Goal: Information Seeking & Learning: Learn about a topic

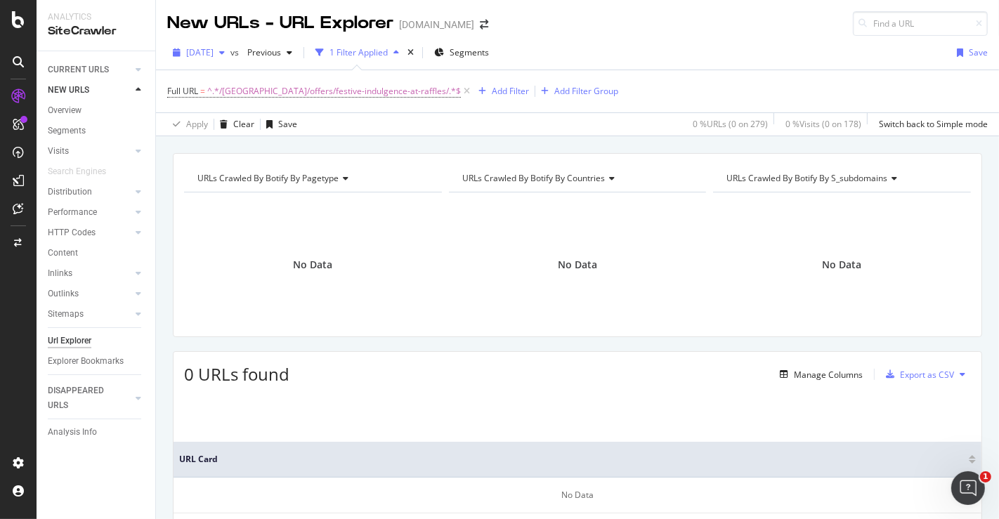
click at [214, 49] on span "[DATE]" at bounding box center [199, 52] width 27 height 12
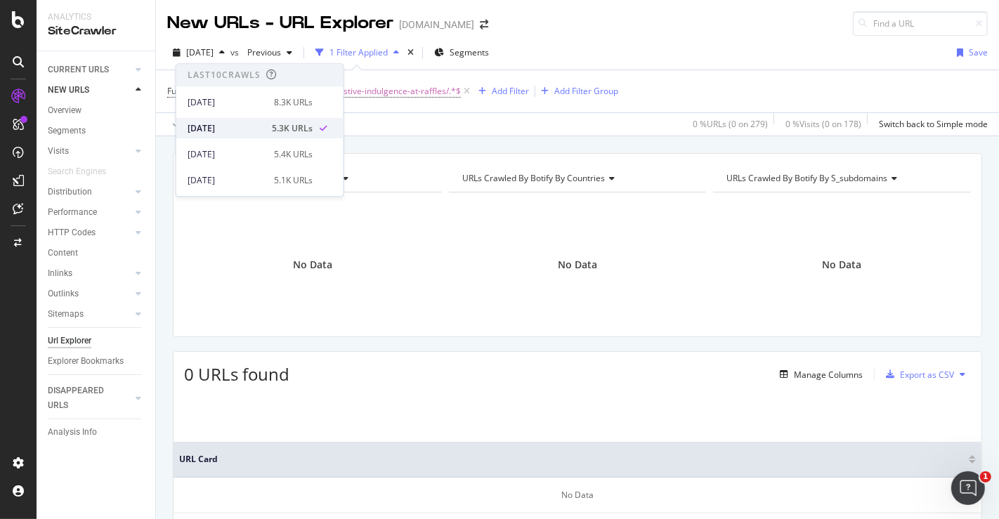
scroll to position [77, 0]
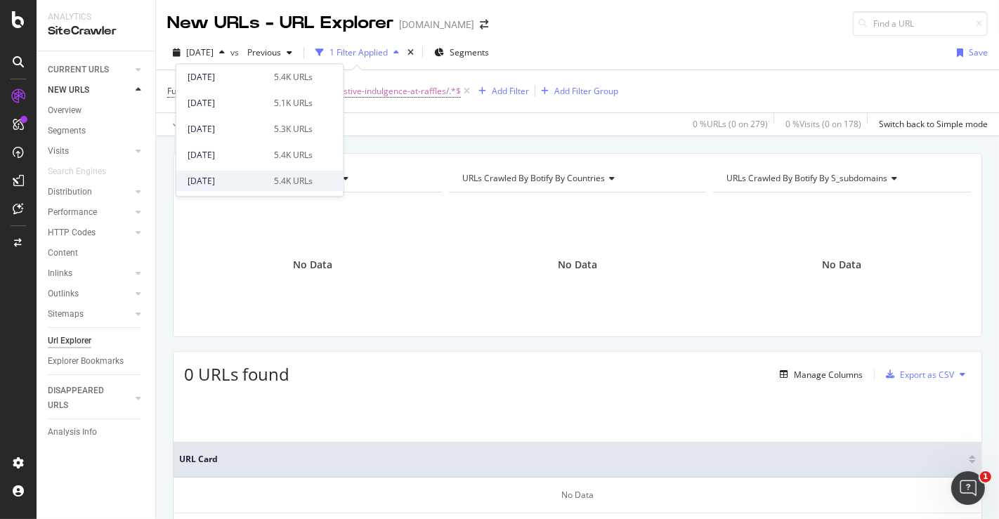
click at [240, 178] on div "[DATE]" at bounding box center [227, 181] width 78 height 13
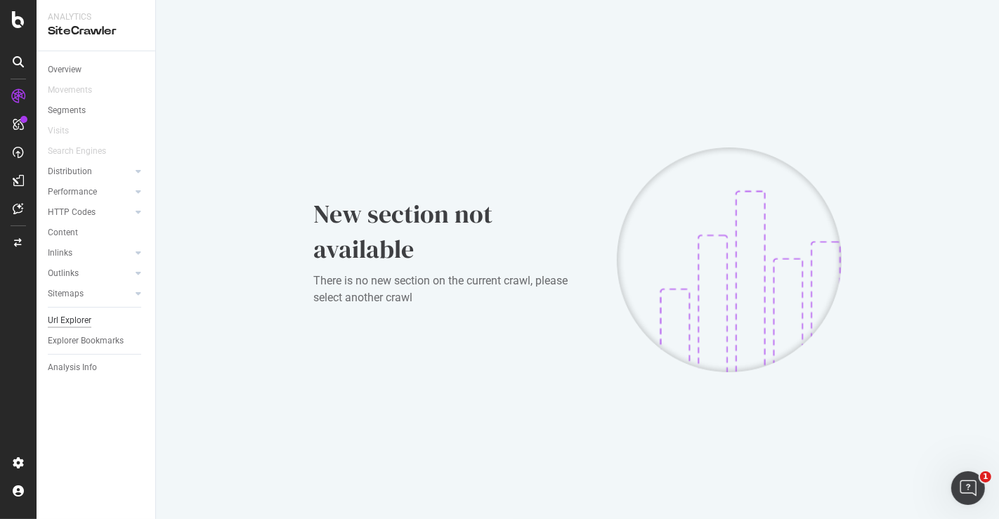
click at [82, 318] on div "Url Explorer" at bounding box center [70, 320] width 44 height 15
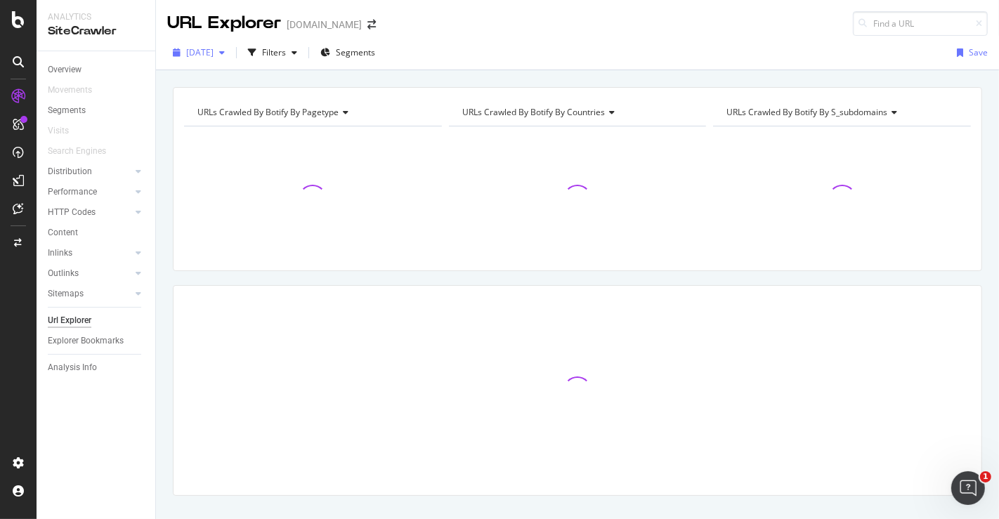
click at [231, 55] on div "button" at bounding box center [222, 52] width 17 height 8
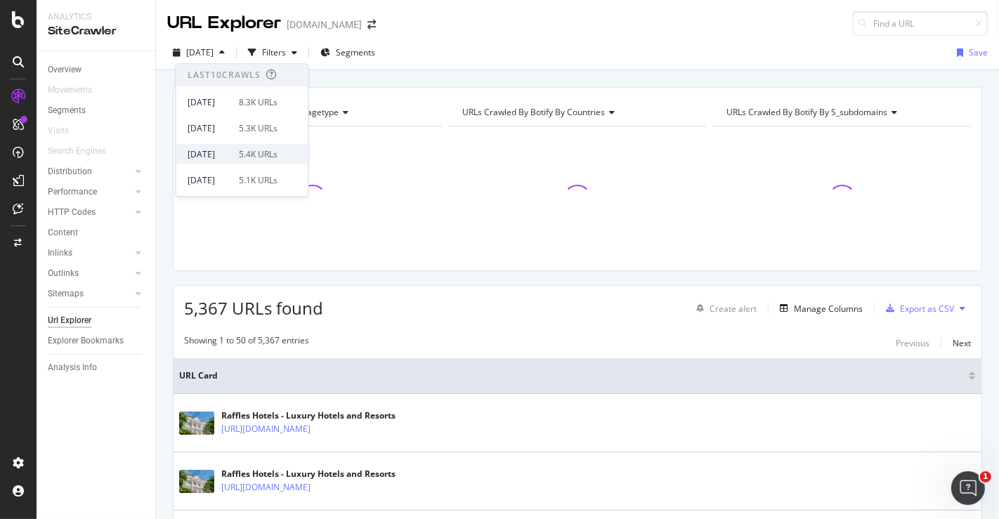
scroll to position [77, 0]
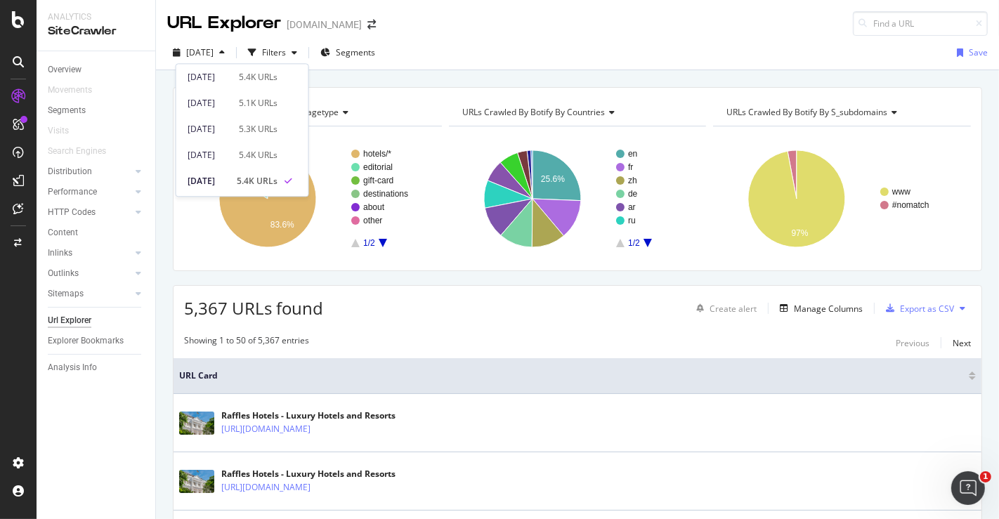
click at [498, 41] on div "[DATE] Filters Segments Save" at bounding box center [577, 55] width 843 height 28
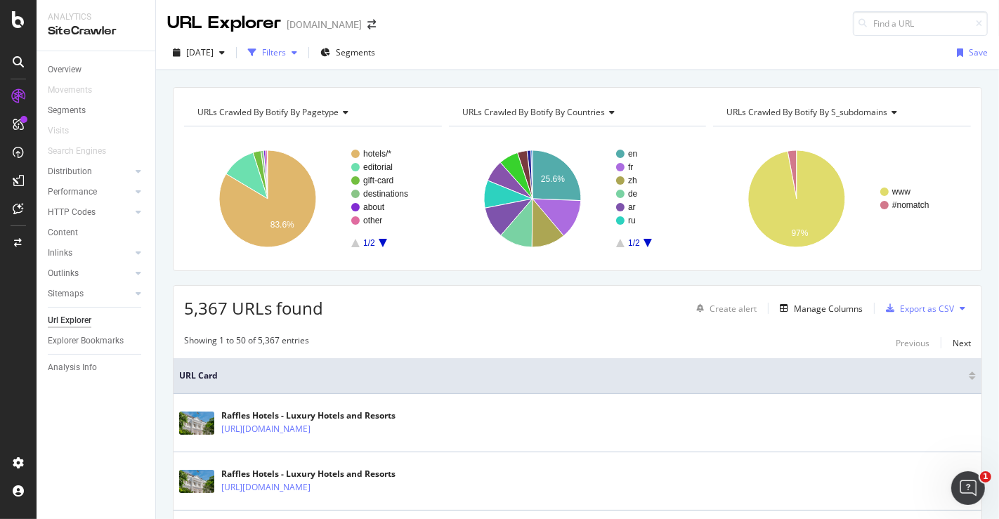
click at [286, 52] on div "Filters" at bounding box center [274, 52] width 24 height 12
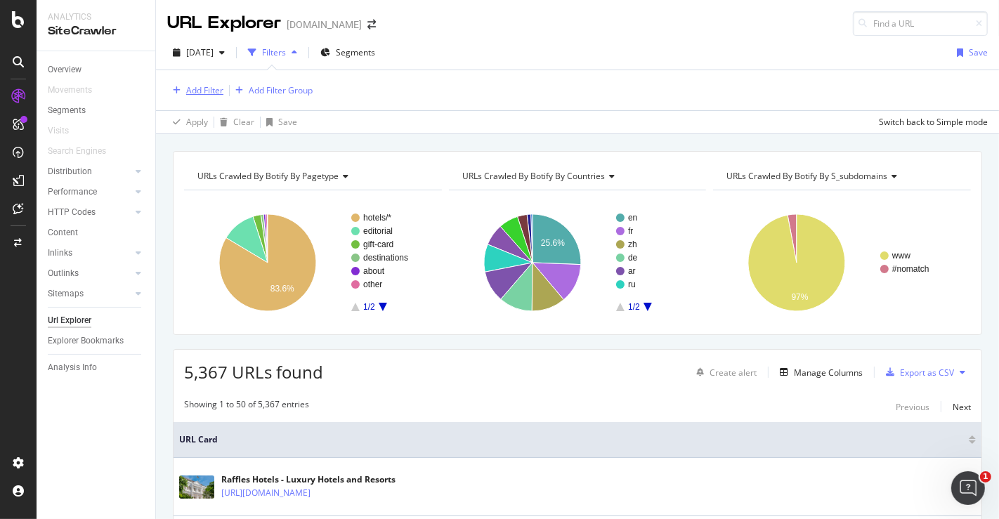
click at [209, 84] on div "Add Filter" at bounding box center [204, 90] width 37 height 12
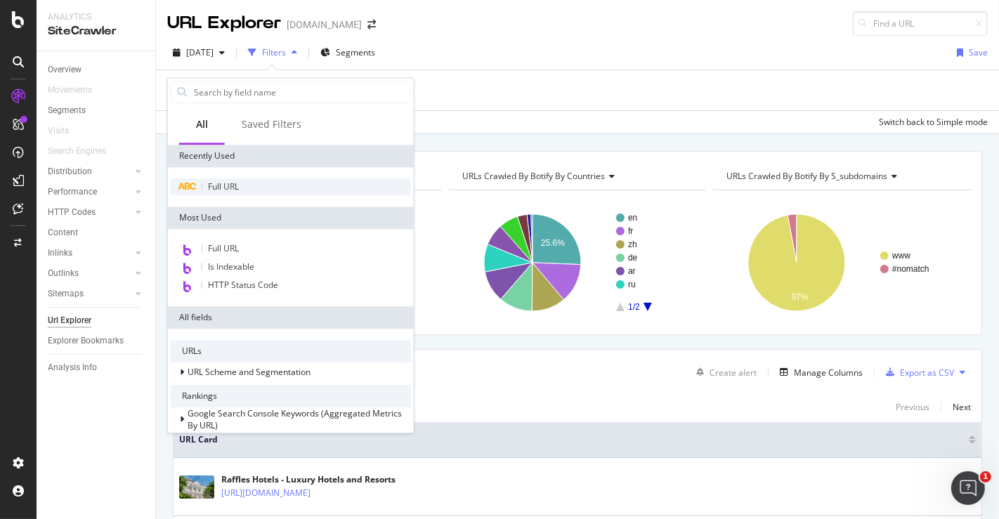
click at [219, 195] on div "Full URL" at bounding box center [291, 187] width 240 height 17
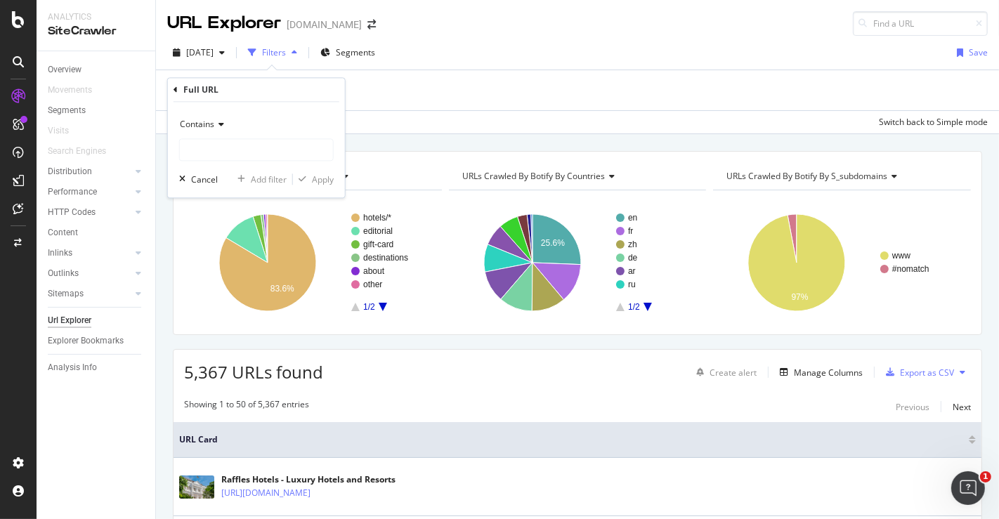
click at [268, 162] on div "Contains Cancel Add filter Apply" at bounding box center [256, 151] width 177 height 96
click at [268, 155] on input "text" at bounding box center [256, 150] width 153 height 22
paste input "[URL][DOMAIN_NAME]"
type input "[URL][DOMAIN_NAME]"
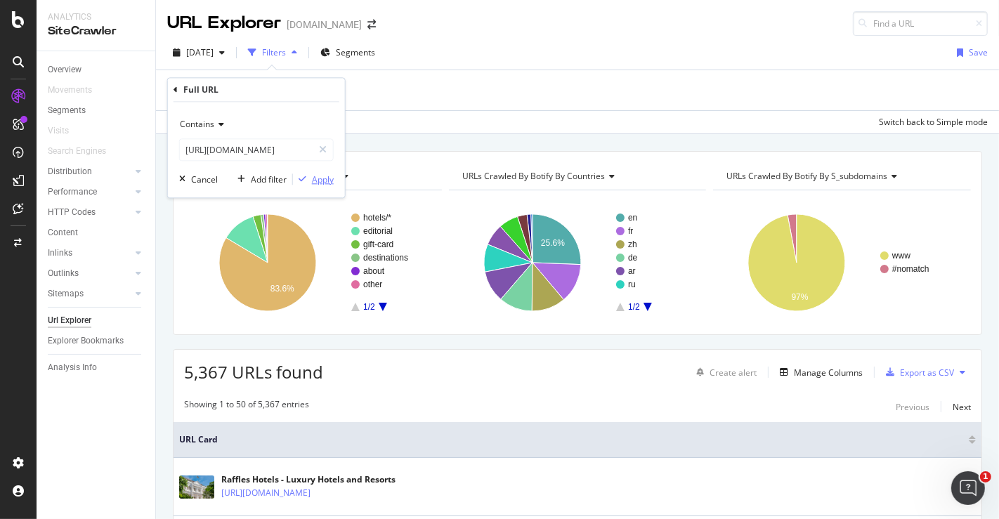
scroll to position [0, 0]
click at [305, 174] on div "Apply" at bounding box center [313, 180] width 41 height 13
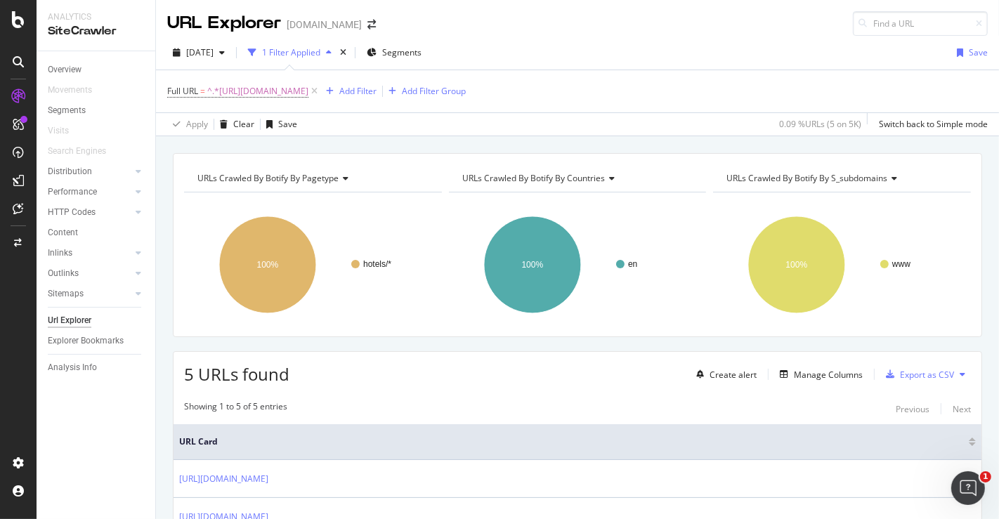
scroll to position [49, 0]
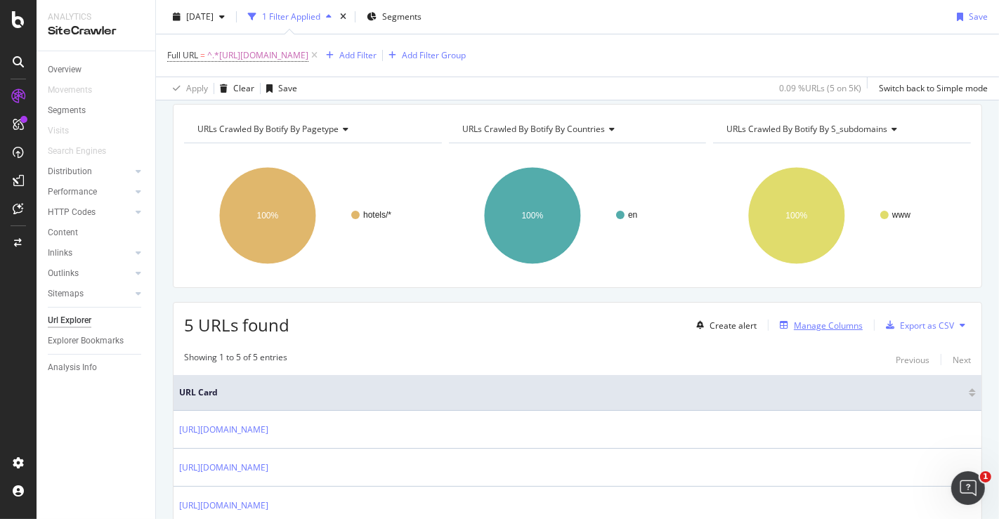
click at [794, 324] on div "Manage Columns" at bounding box center [828, 326] width 69 height 12
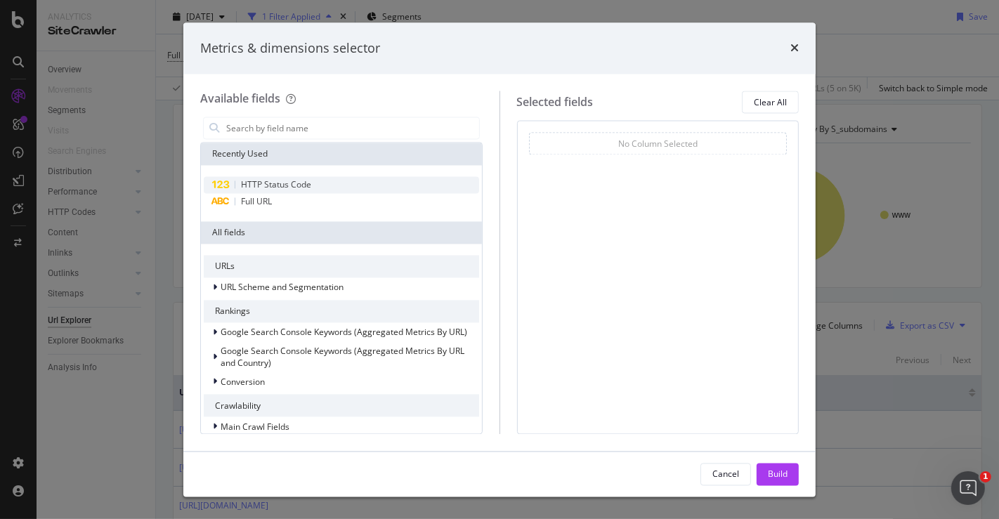
click at [306, 190] on span "HTTP Status Code" at bounding box center [276, 185] width 70 height 12
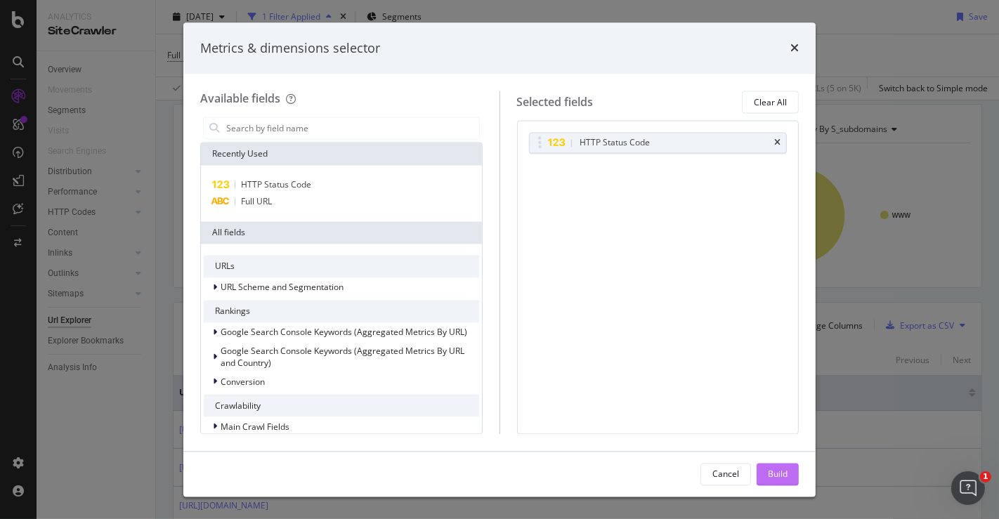
click at [789, 481] on button "Build" at bounding box center [778, 474] width 42 height 22
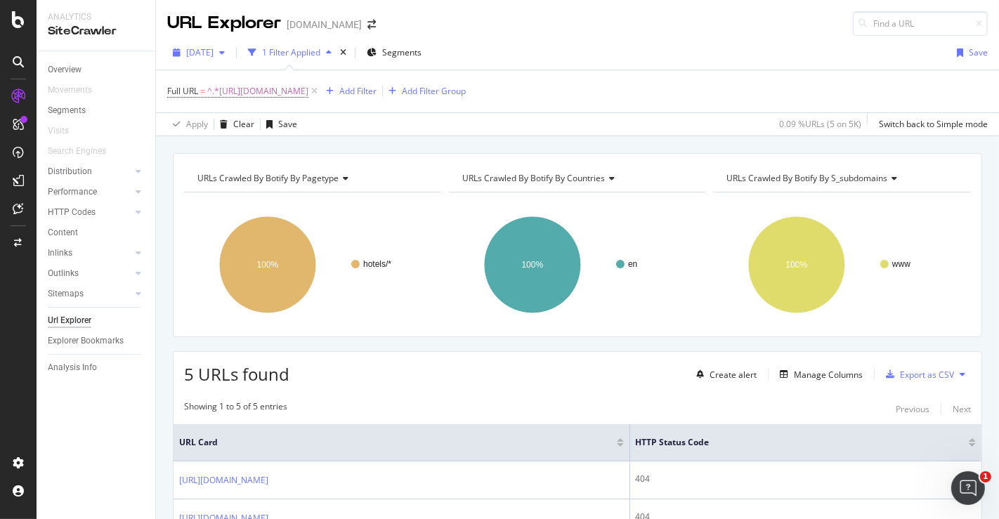
click at [214, 53] on span "[DATE]" at bounding box center [199, 52] width 27 height 12
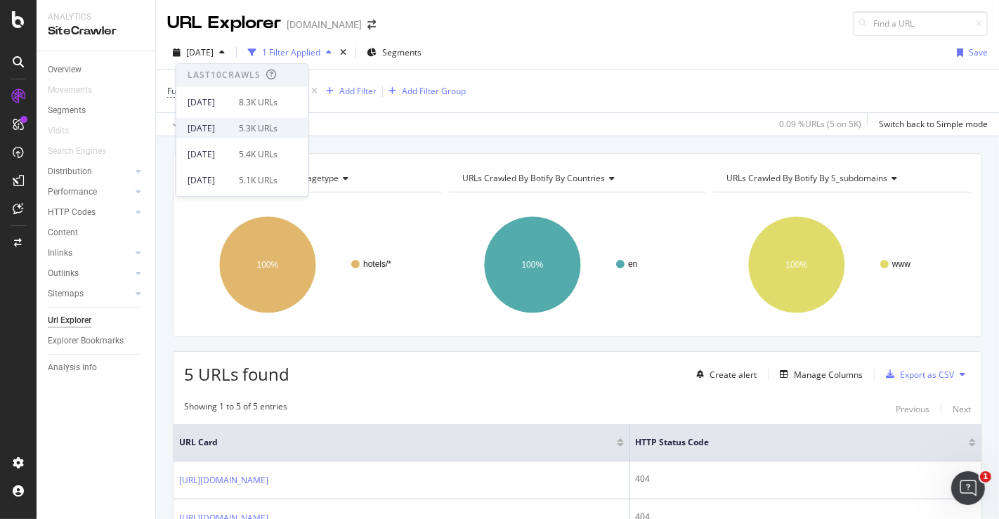
scroll to position [77, 0]
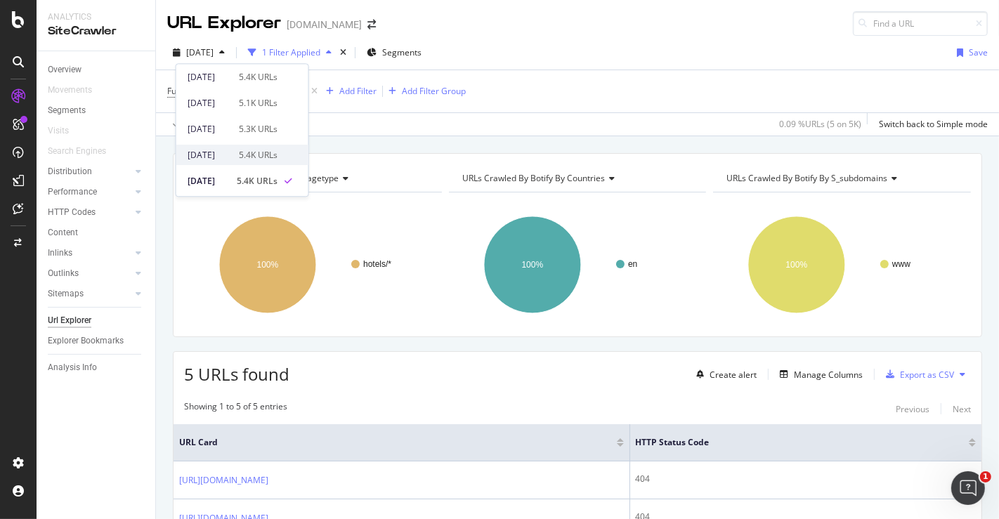
click at [231, 149] on div "[DATE]" at bounding box center [209, 155] width 43 height 13
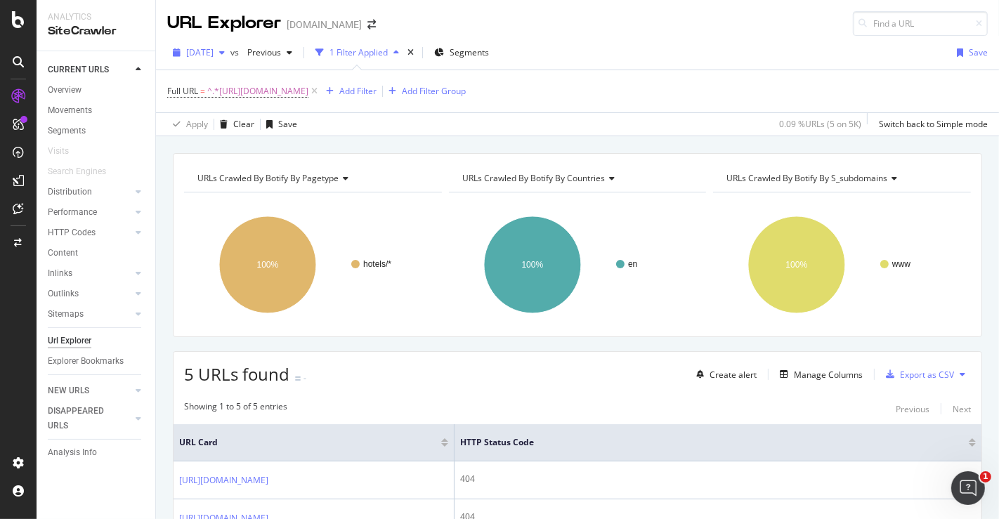
click at [231, 59] on div "[DATE]" at bounding box center [198, 52] width 63 height 21
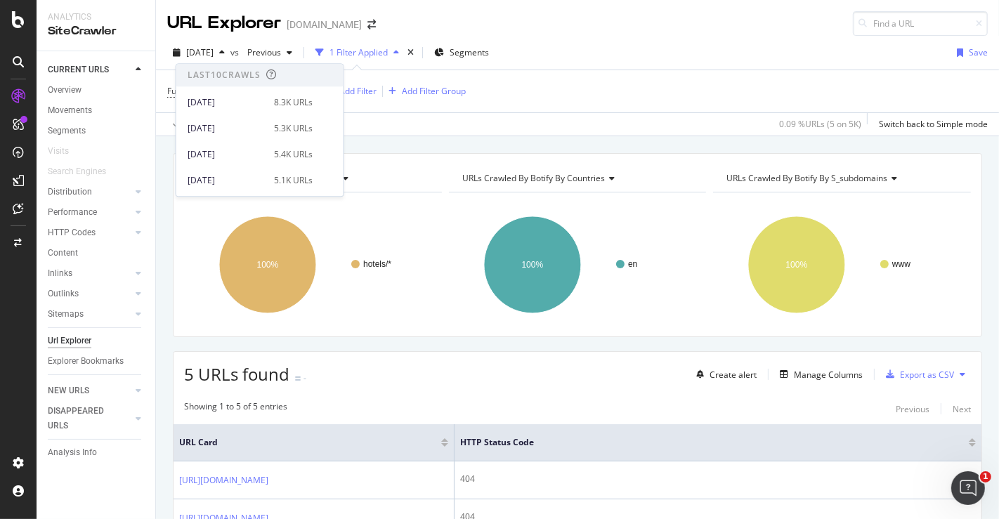
scroll to position [77, 0]
click at [261, 103] on div "[DATE] 5.1K URLs" at bounding box center [250, 103] width 125 height 13
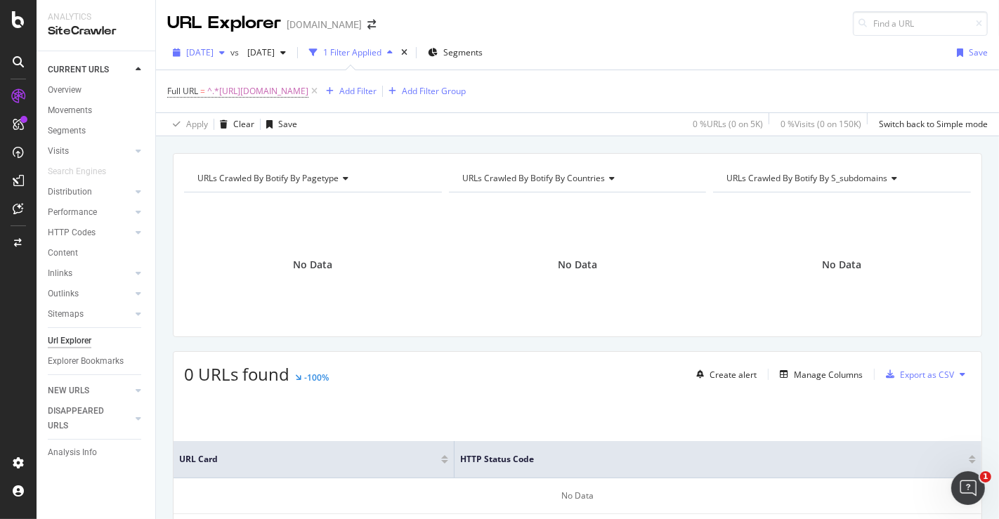
click at [214, 52] on span "[DATE]" at bounding box center [199, 52] width 27 height 12
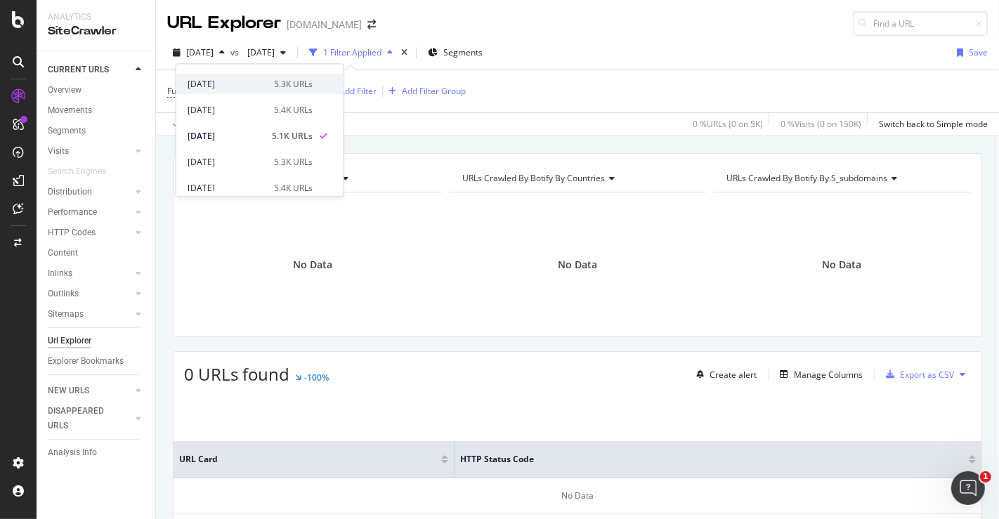
scroll to position [46, 0]
click at [244, 156] on div "[DATE]" at bounding box center [227, 161] width 78 height 13
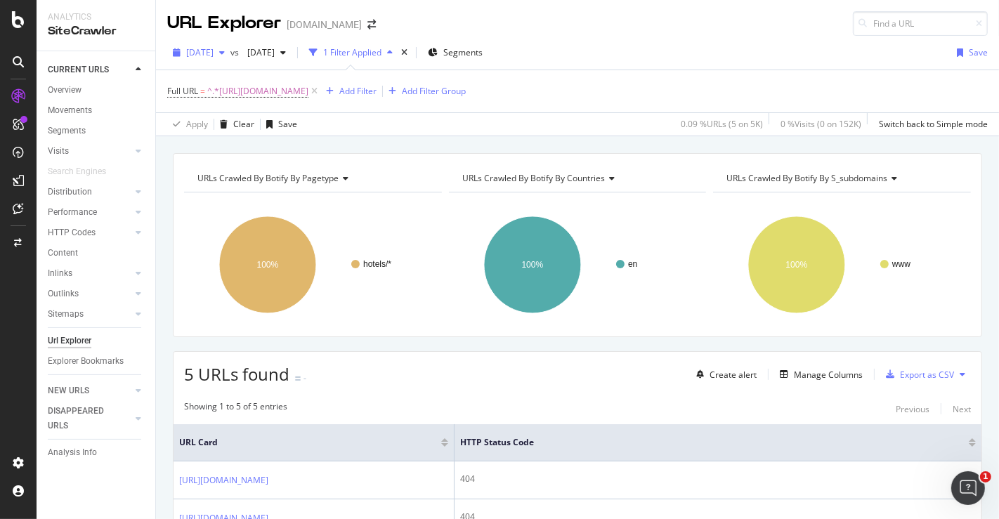
click at [214, 53] on span "[DATE]" at bounding box center [199, 52] width 27 height 12
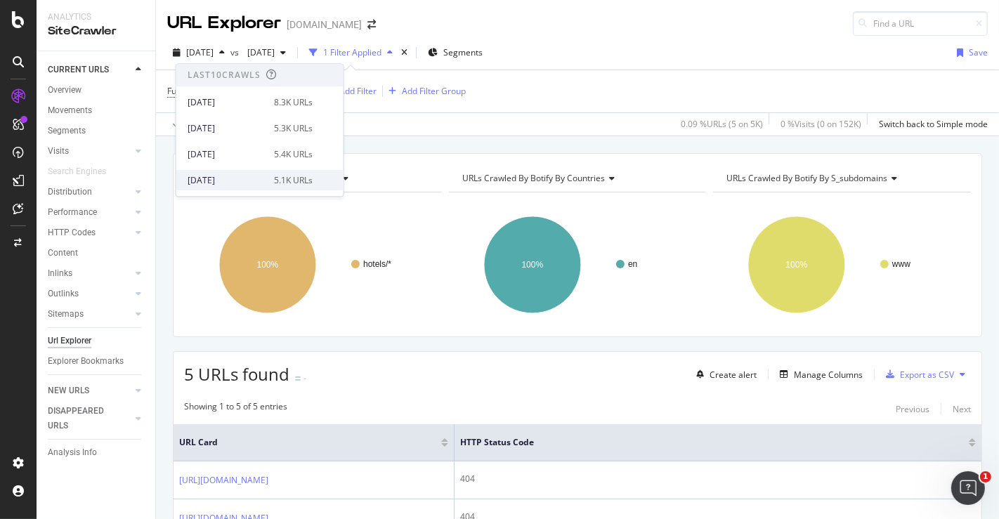
click at [235, 173] on div "[DATE] 5.1K URLs" at bounding box center [259, 180] width 167 height 20
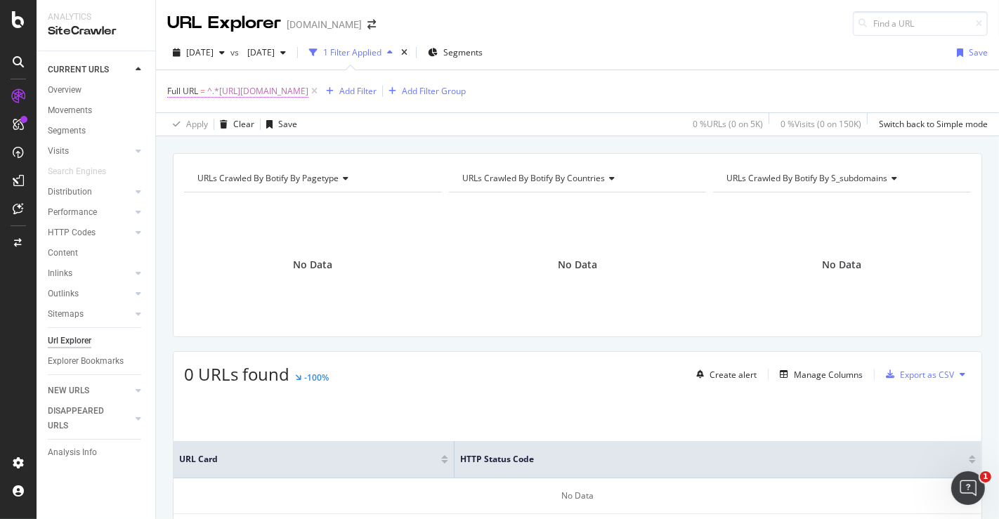
click at [264, 91] on span "^.*[URL][DOMAIN_NAME]" at bounding box center [257, 92] width 101 height 20
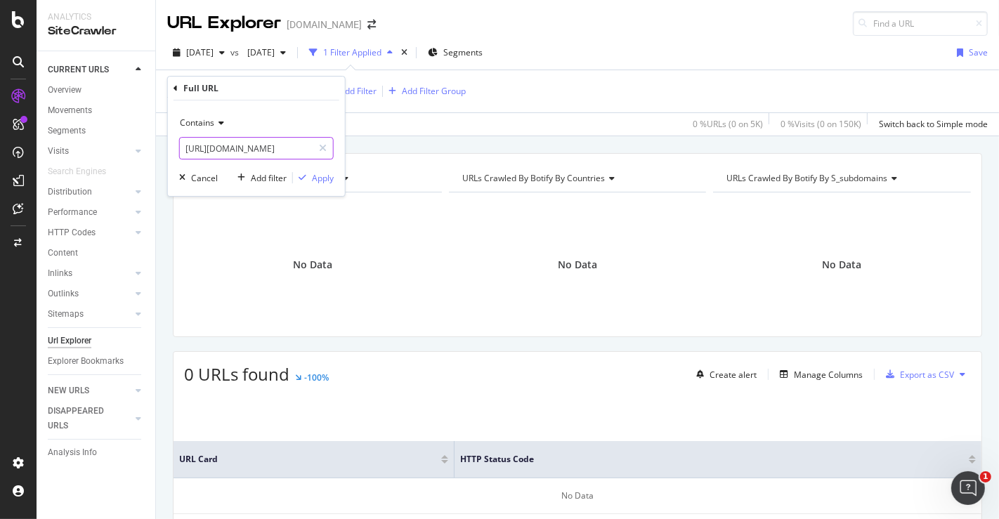
click at [273, 146] on input "[URL][DOMAIN_NAME]" at bounding box center [246, 148] width 133 height 22
click at [313, 151] on div at bounding box center [323, 148] width 20 height 22
click at [315, 151] on input "text" at bounding box center [256, 148] width 153 height 22
paste input "[URL][DOMAIN_NAME]"
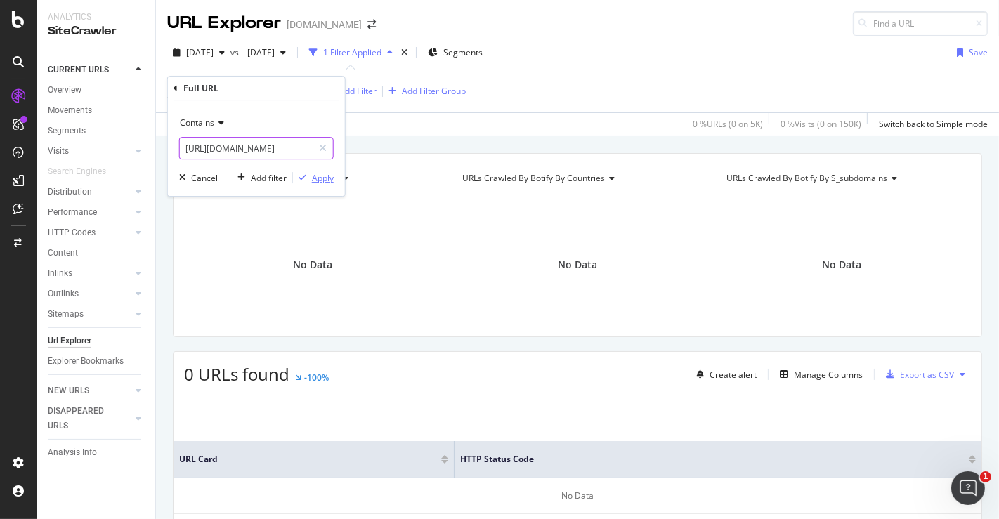
type input "[URL][DOMAIN_NAME]"
click at [321, 179] on div "Apply" at bounding box center [323, 178] width 22 height 12
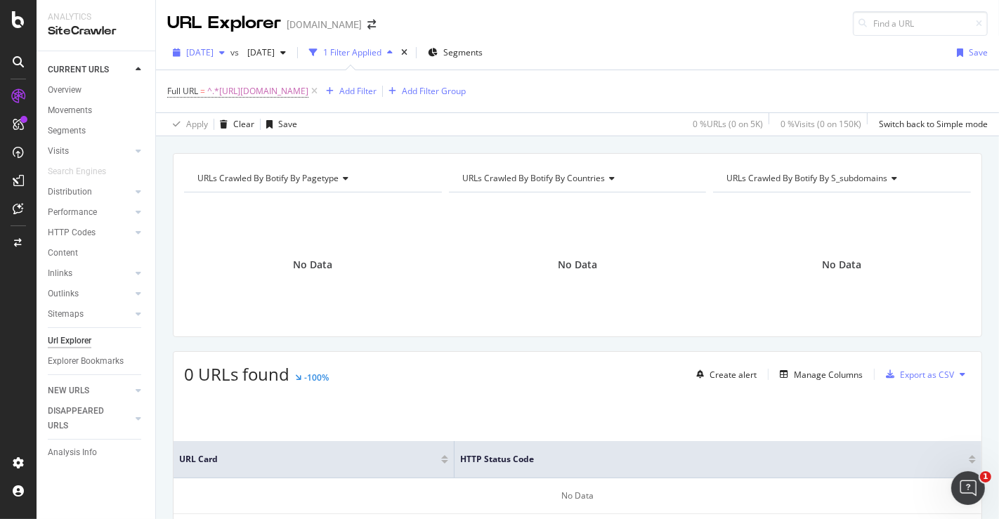
click at [214, 47] on span "[DATE]" at bounding box center [199, 52] width 27 height 12
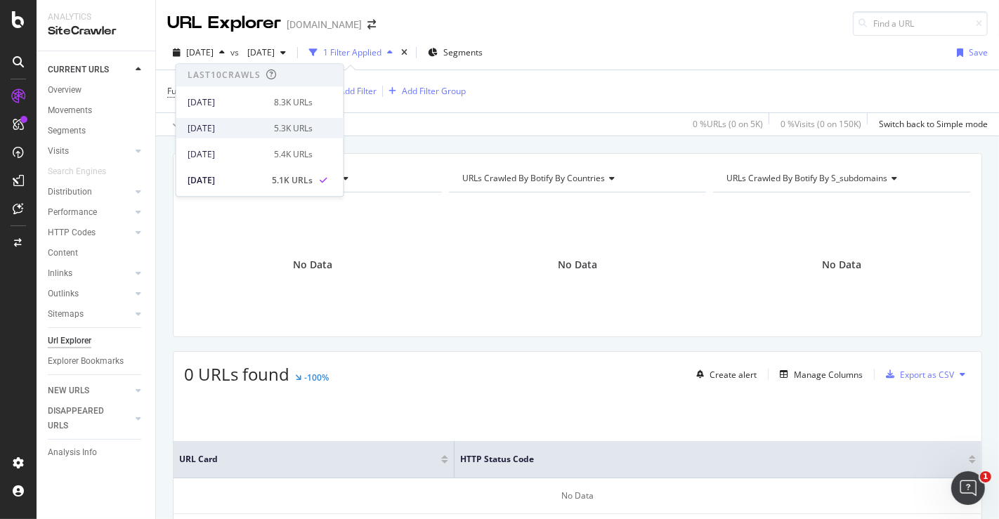
scroll to position [77, 0]
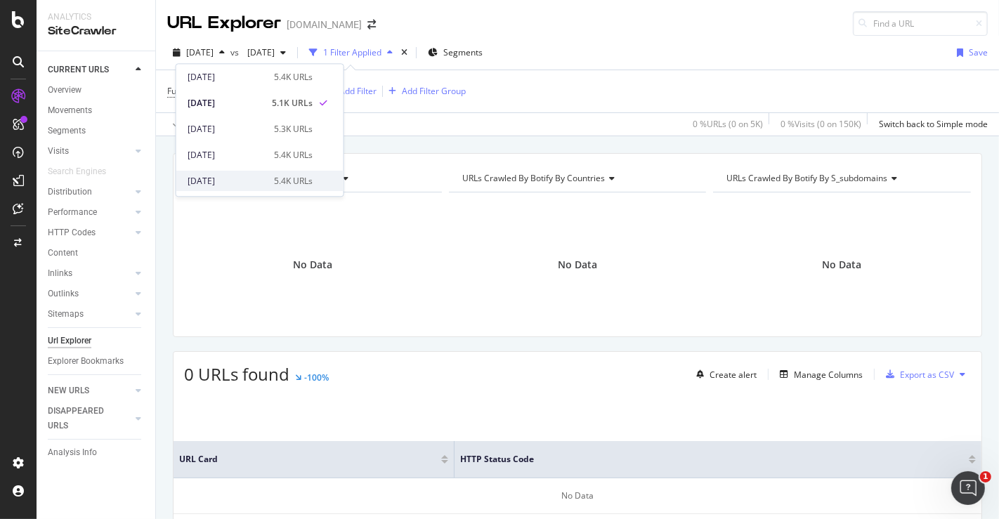
click at [223, 188] on div "[DATE] 5.4K URLs" at bounding box center [259, 181] width 167 height 20
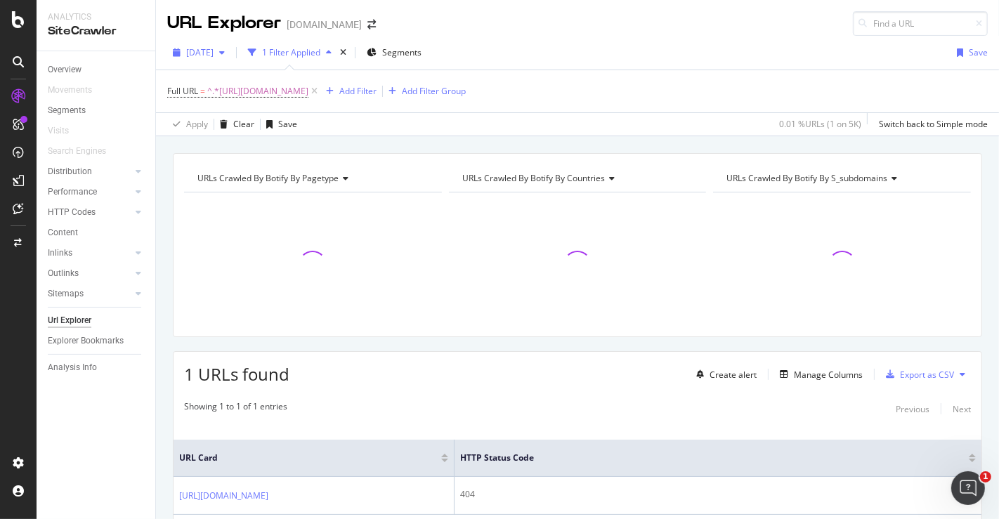
click at [229, 43] on div "[DATE]" at bounding box center [198, 52] width 63 height 21
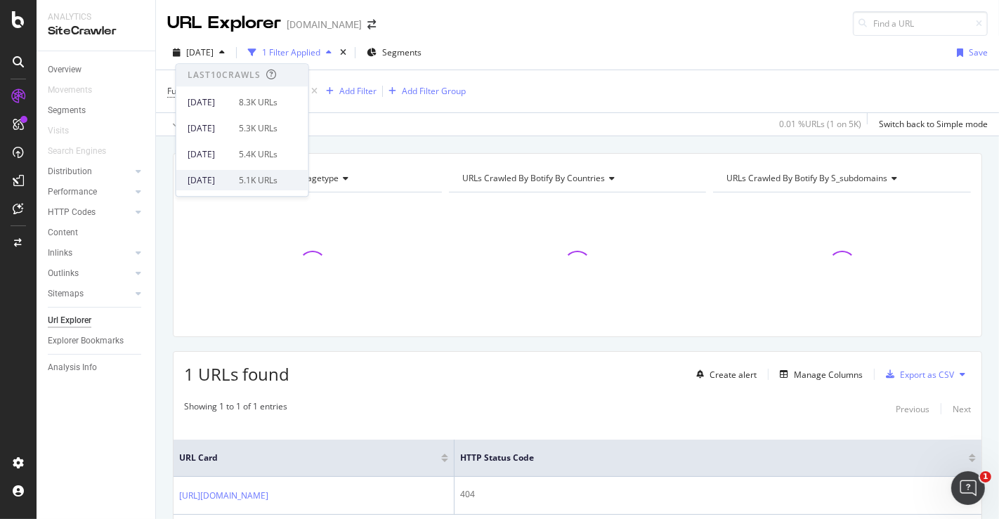
scroll to position [77, 0]
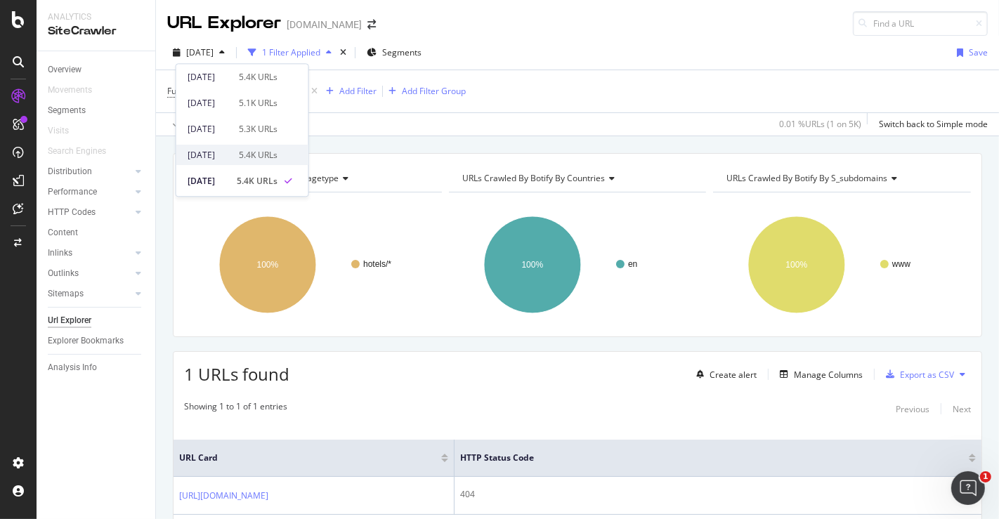
click at [231, 160] on div "[DATE]" at bounding box center [209, 155] width 43 height 13
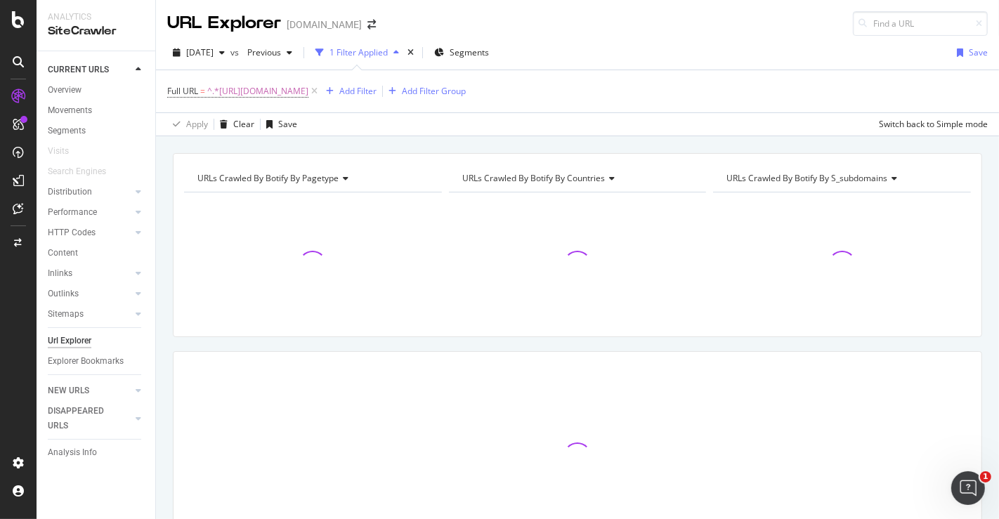
scroll to position [90, 0]
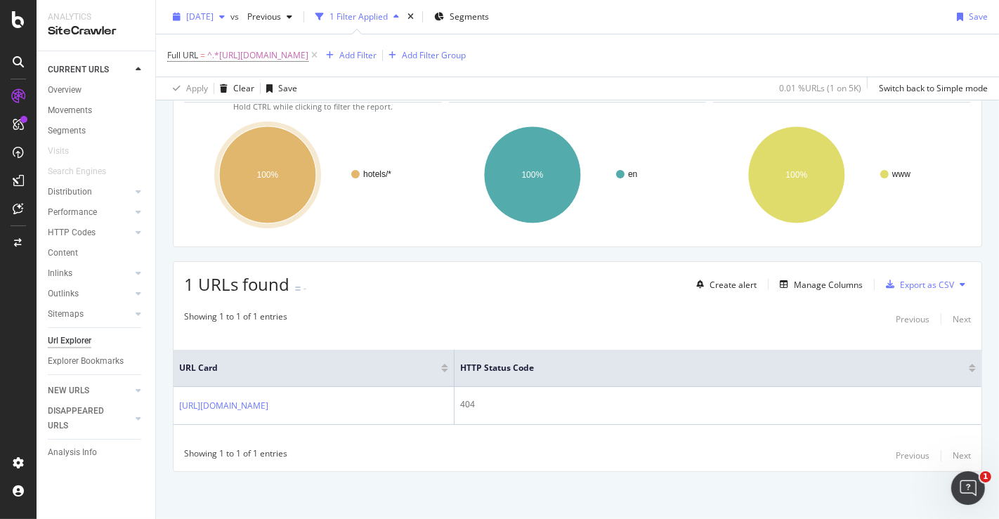
click at [216, 23] on div "[DATE]" at bounding box center [198, 16] width 63 height 21
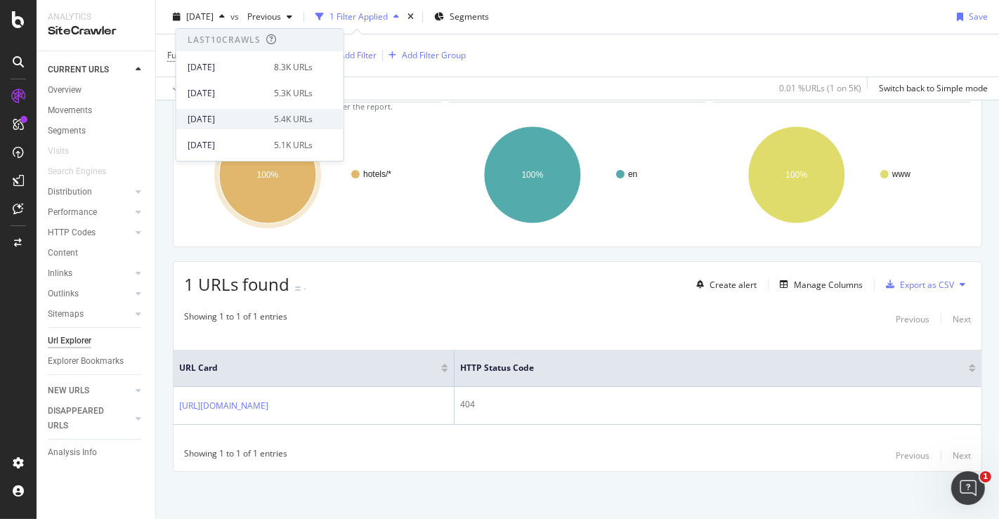
scroll to position [77, 0]
click at [234, 100] on div "[DATE] 5.3K URLs" at bounding box center [259, 94] width 167 height 20
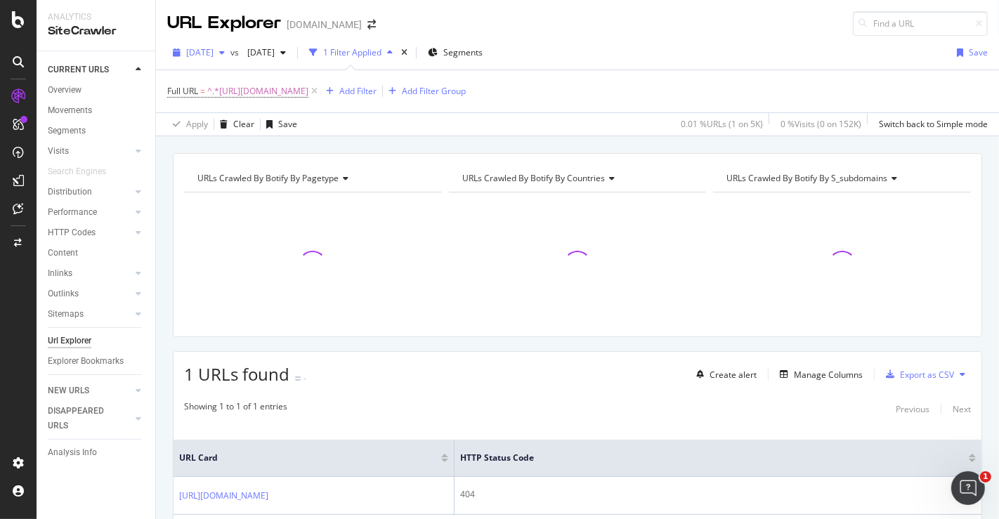
click at [214, 55] on span "[DATE]" at bounding box center [199, 52] width 27 height 12
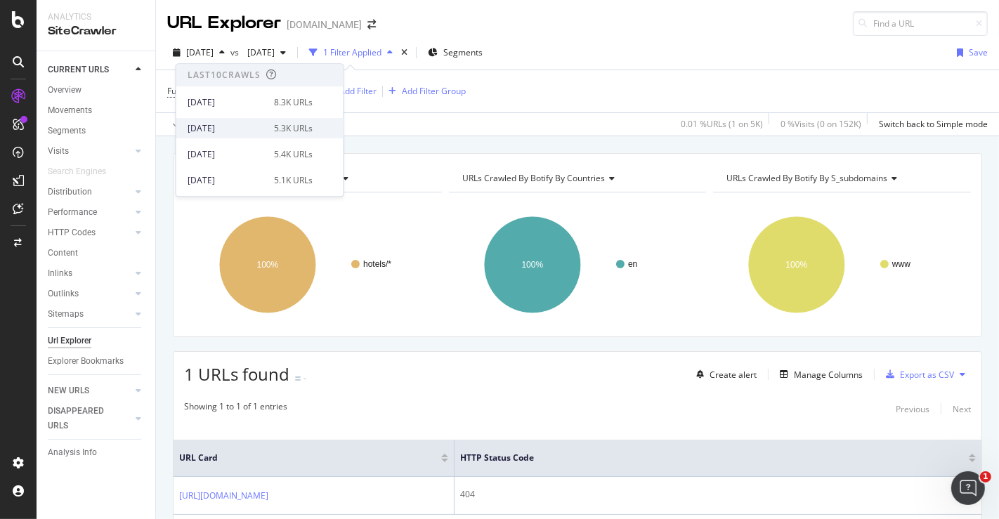
scroll to position [77, 0]
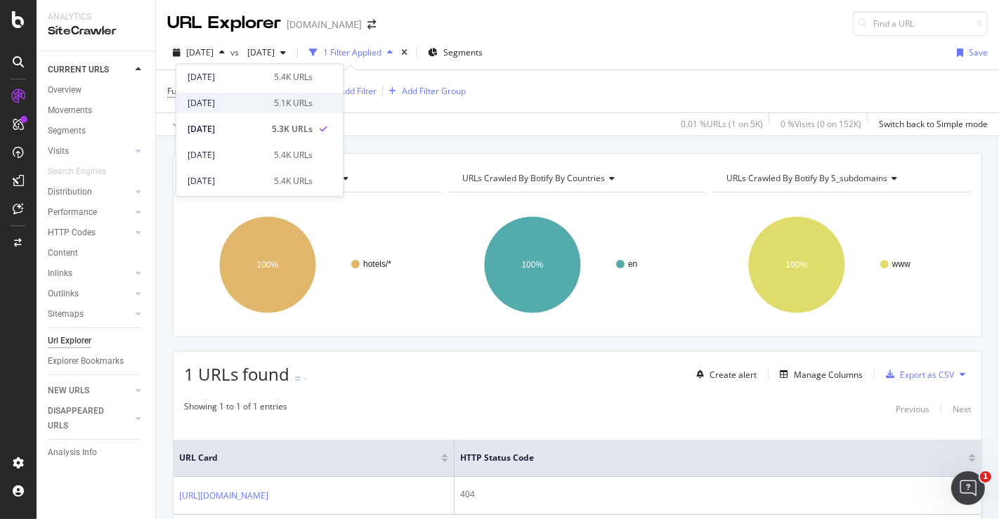
click at [257, 105] on div "[DATE]" at bounding box center [227, 103] width 78 height 13
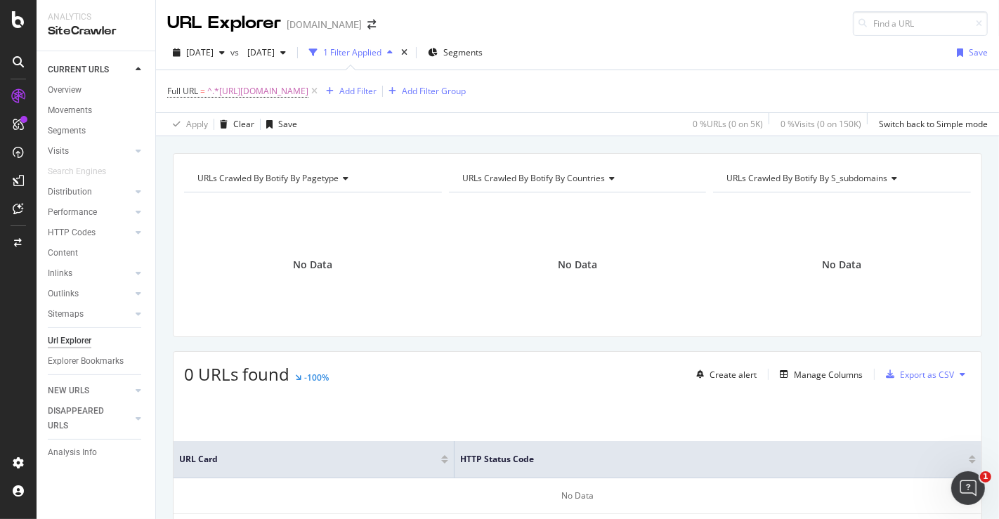
scroll to position [90, 0]
